Goal: Entertainment & Leisure: Consume media (video, audio)

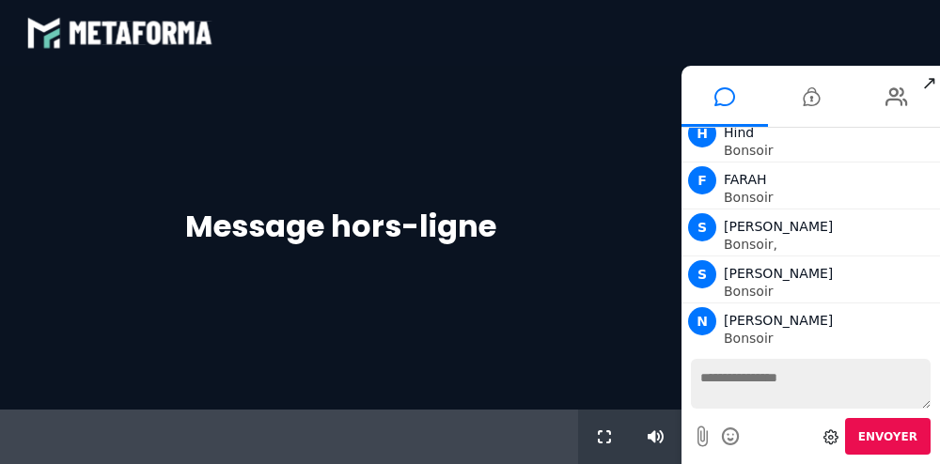
scroll to position [811, 0]
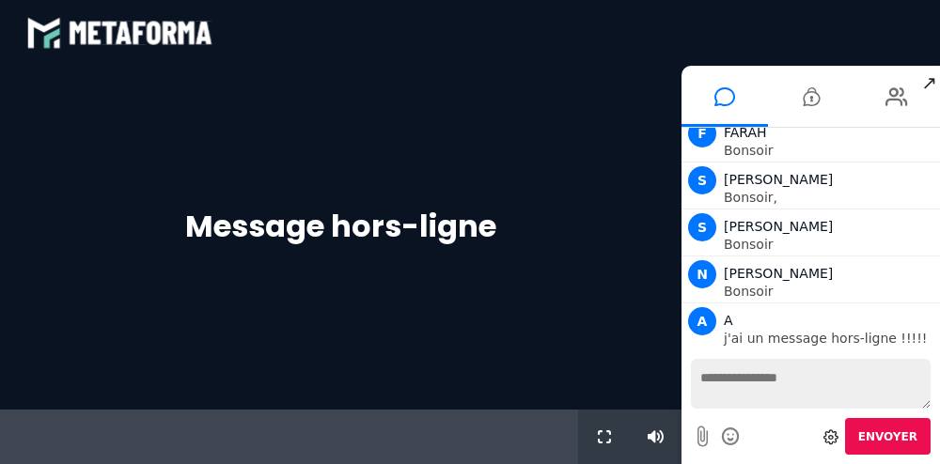
click at [402, 291] on div "Message hors-ligne" at bounding box center [340, 238] width 681 height 344
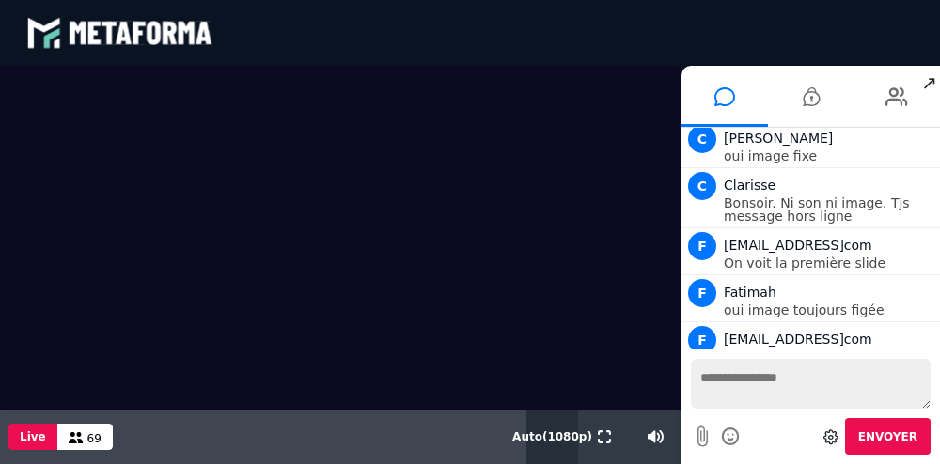
scroll to position [3622, 0]
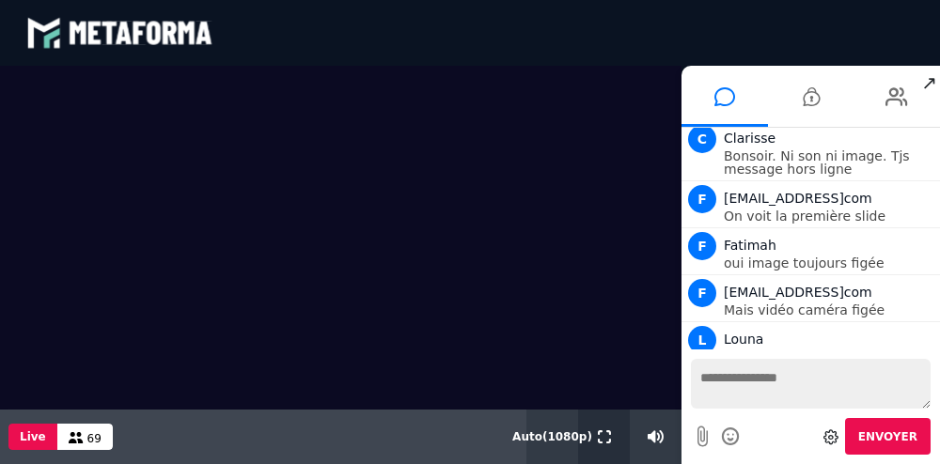
click at [602, 435] on icon at bounding box center [604, 436] width 13 height 13
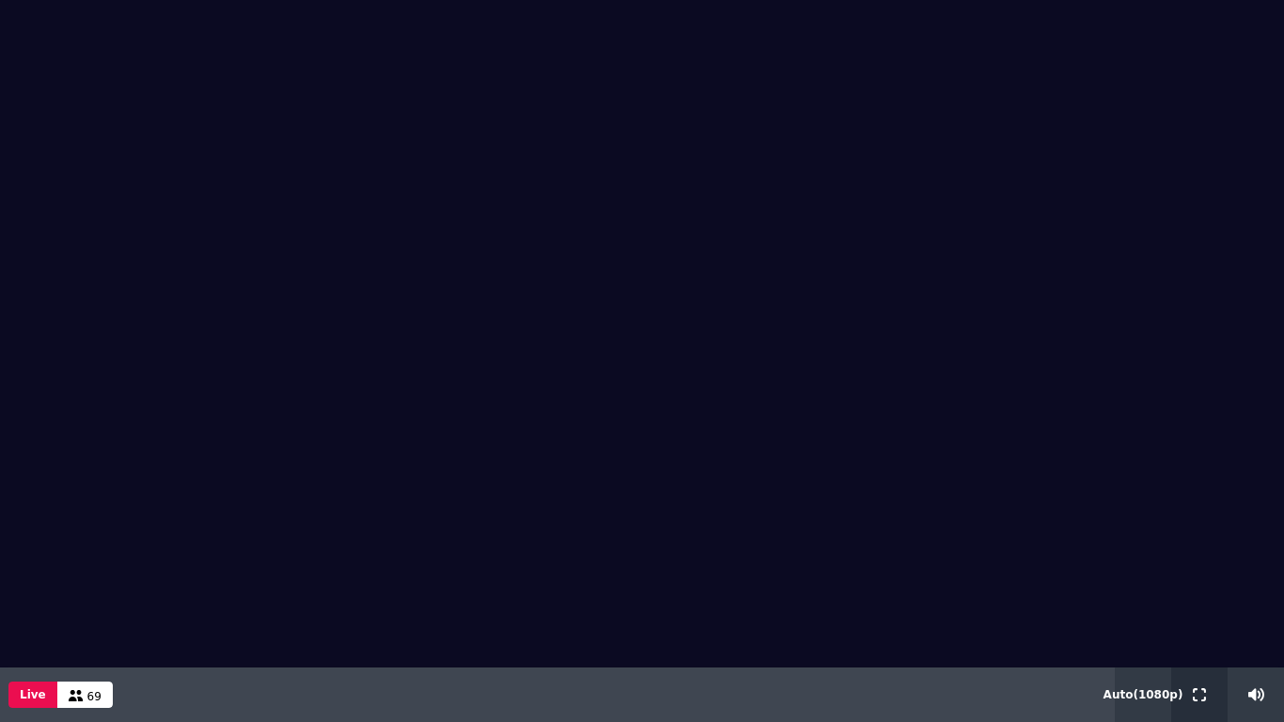
click at [939, 463] on icon at bounding box center [1198, 694] width 13 height 13
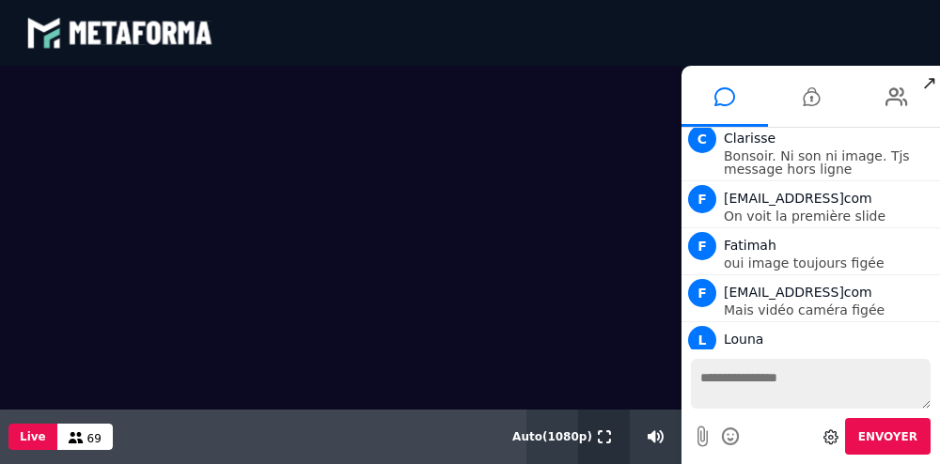
scroll to position [3649, 0]
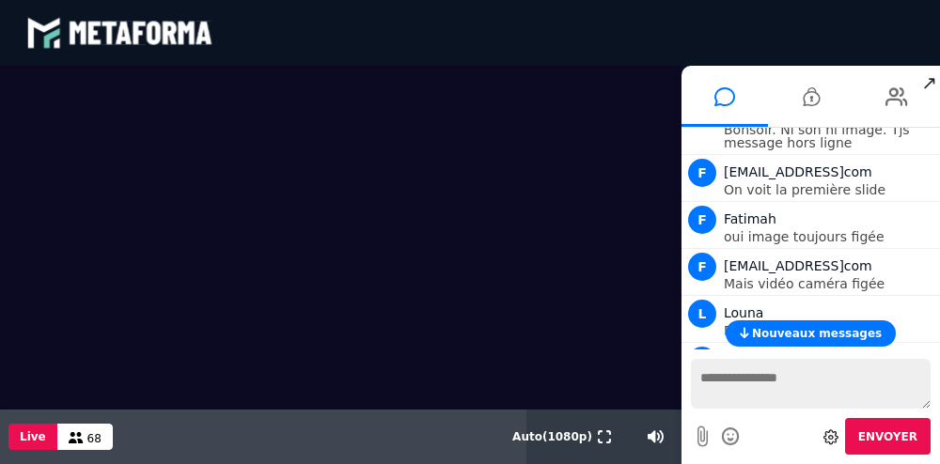
click at [22, 437] on button "Live" at bounding box center [32, 437] width 49 height 26
click at [34, 438] on button "Live" at bounding box center [32, 437] width 49 height 26
click at [182, 96] on video at bounding box center [340, 186] width 681 height 241
click at [600, 439] on icon at bounding box center [604, 436] width 13 height 13
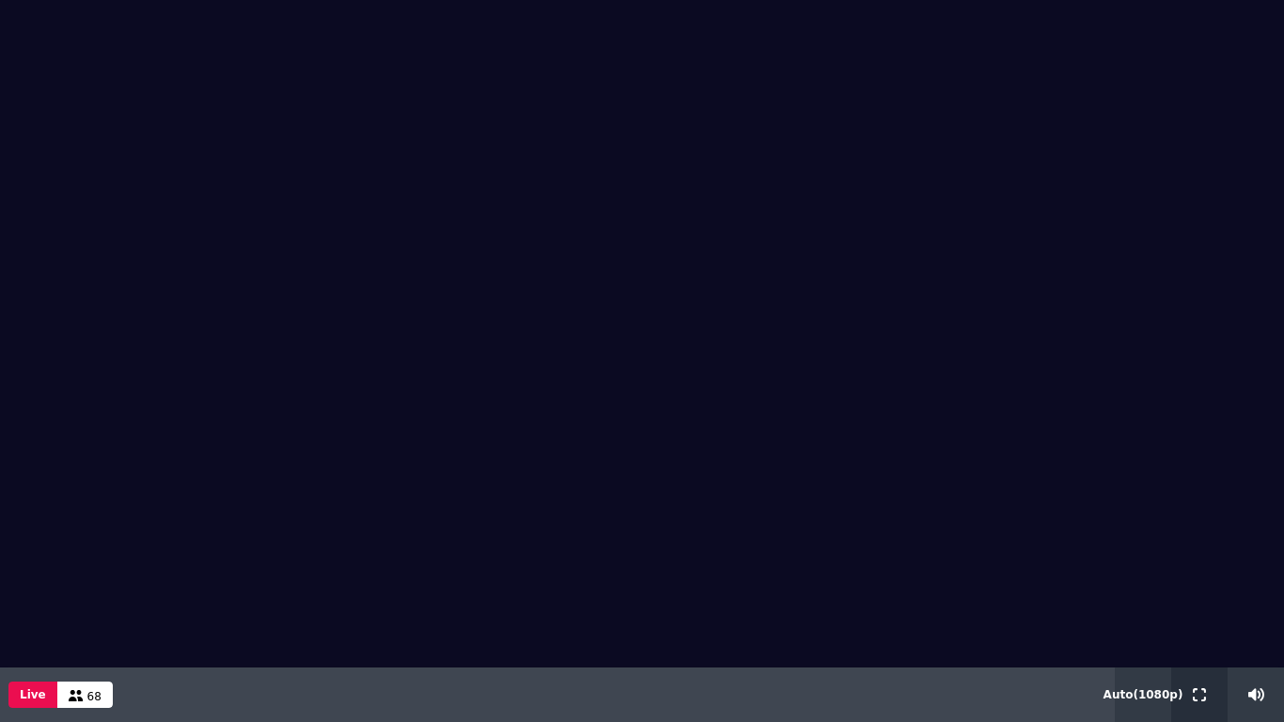
click at [939, 463] on icon at bounding box center [1198, 694] width 13 height 13
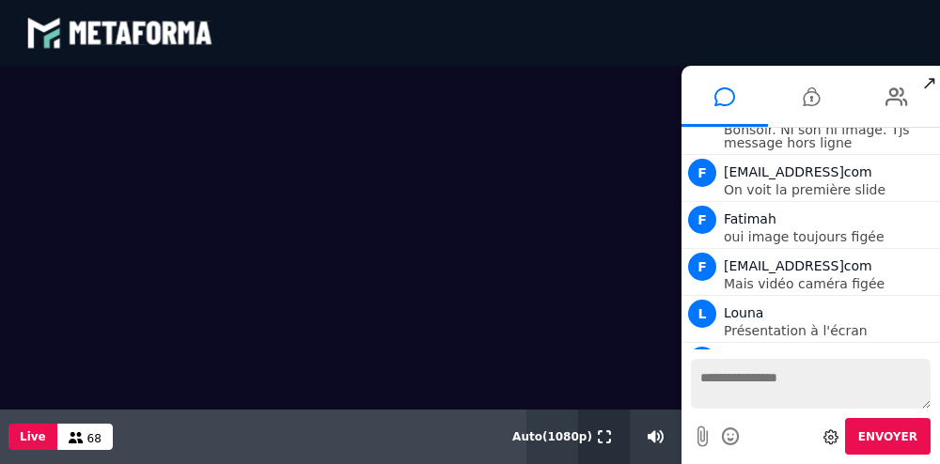
scroll to position [3675, 0]
